Goal: Transaction & Acquisition: Purchase product/service

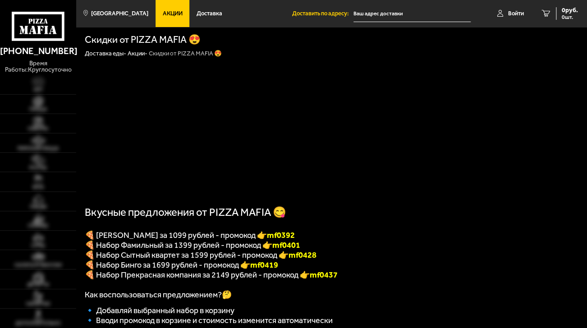
type input "24-я линия [GEOGRAPHIC_DATA], 3-7Ж"
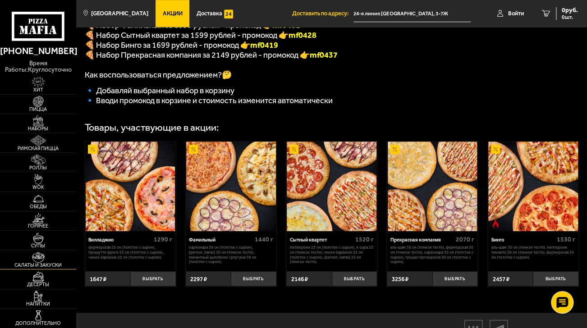
scroll to position [225, 0]
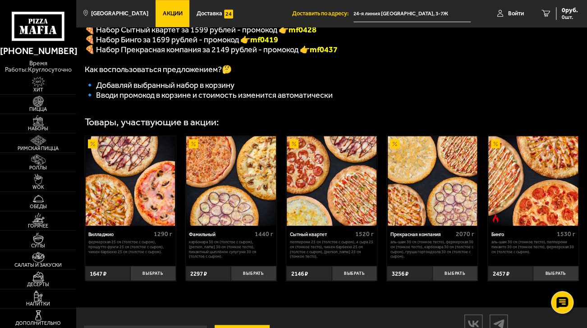
click at [442, 214] on img at bounding box center [433, 181] width 90 height 90
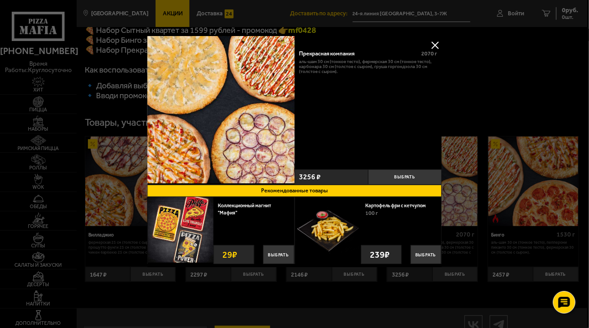
click at [437, 44] on button at bounding box center [435, 45] width 14 height 14
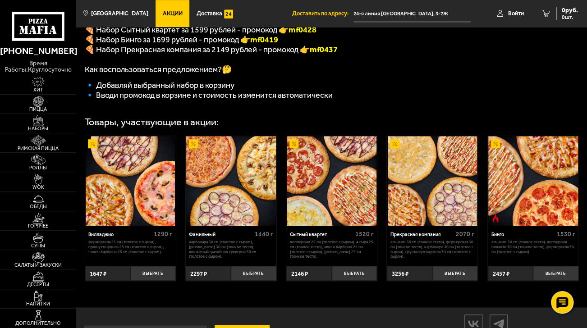
click at [539, 194] on img at bounding box center [533, 181] width 90 height 90
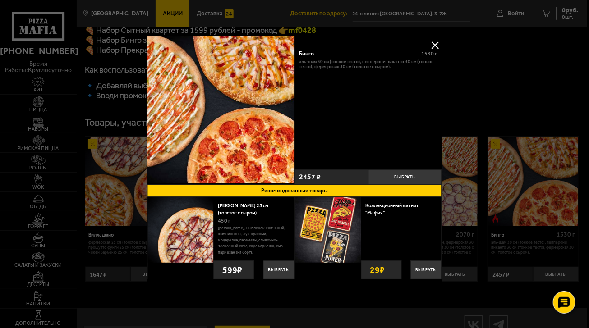
click at [435, 41] on button at bounding box center [435, 45] width 14 height 14
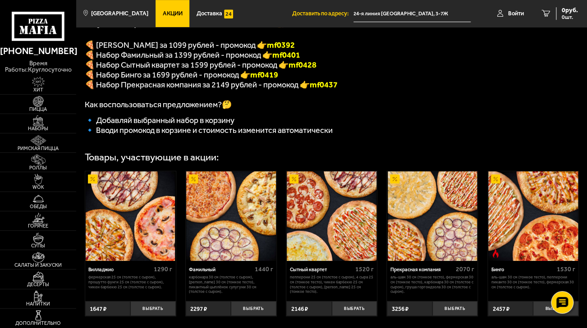
scroll to position [182, 0]
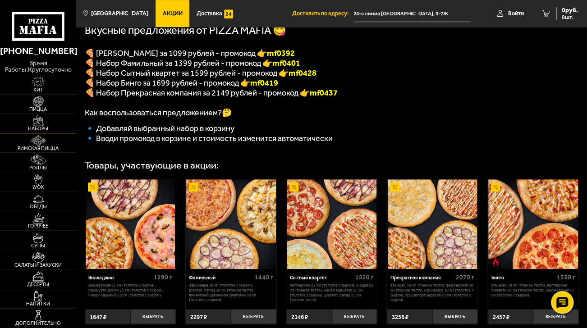
click at [38, 124] on img at bounding box center [38, 120] width 23 height 11
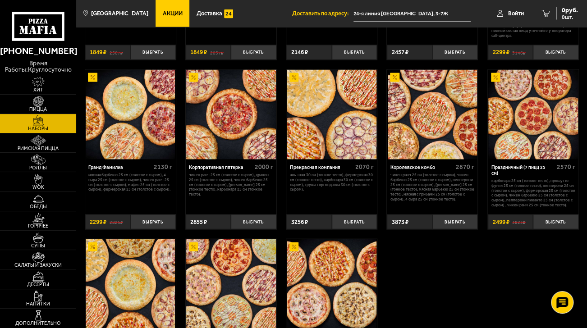
scroll to position [766, 0]
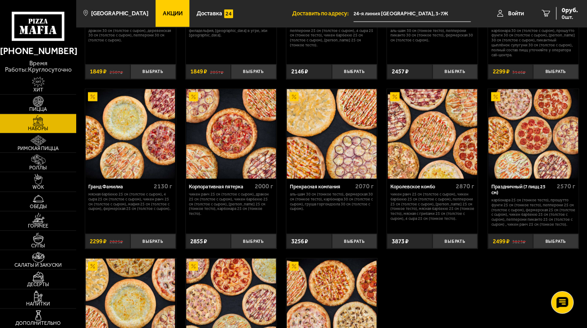
click at [394, 99] on img at bounding box center [394, 96] width 9 height 9
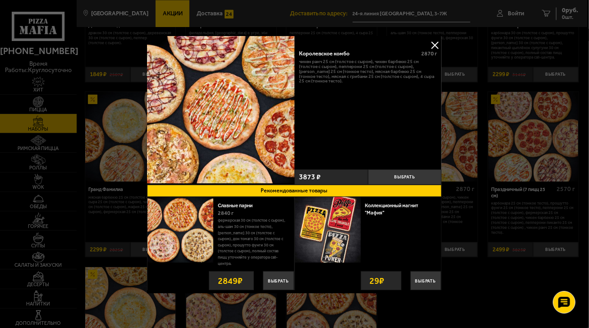
click at [433, 45] on button at bounding box center [435, 45] width 14 height 14
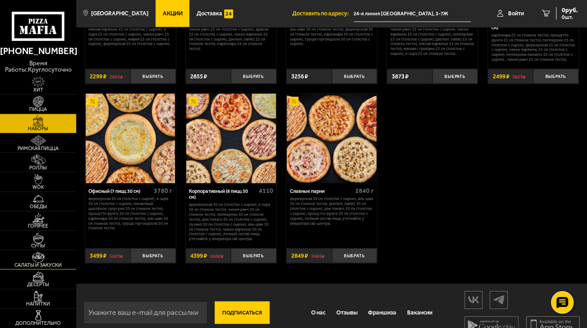
scroll to position [946, 0]
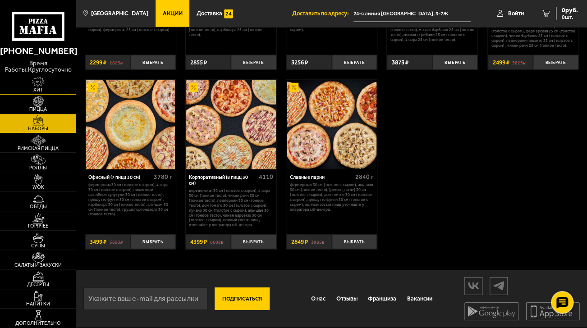
click at [38, 87] on span "Хит" at bounding box center [38, 89] width 76 height 5
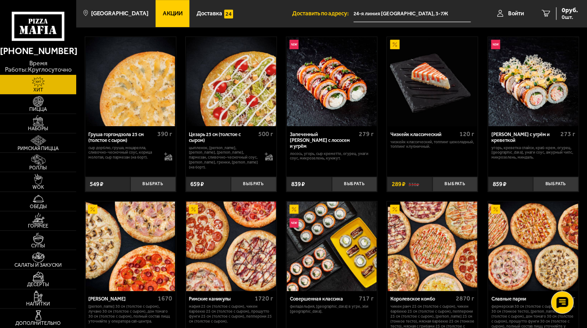
scroll to position [174, 0]
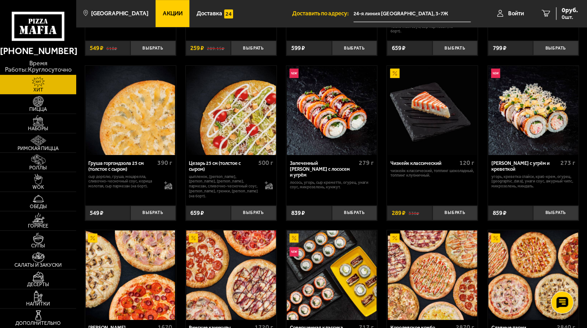
click at [325, 164] on div "Запеченный [PERSON_NAME] с лососем и угрём" at bounding box center [323, 169] width 67 height 18
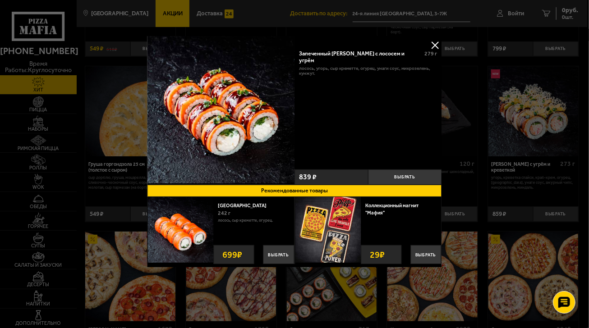
click at [435, 45] on button at bounding box center [435, 45] width 14 height 14
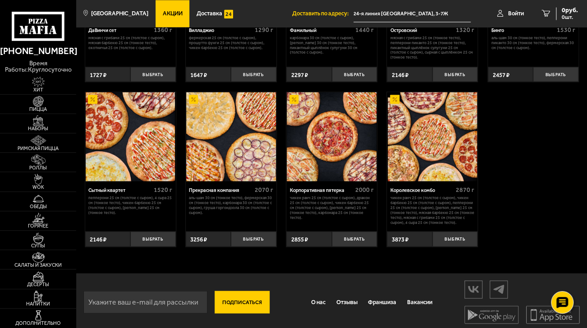
scroll to position [676, 0]
